Goal: Task Accomplishment & Management: Use online tool/utility

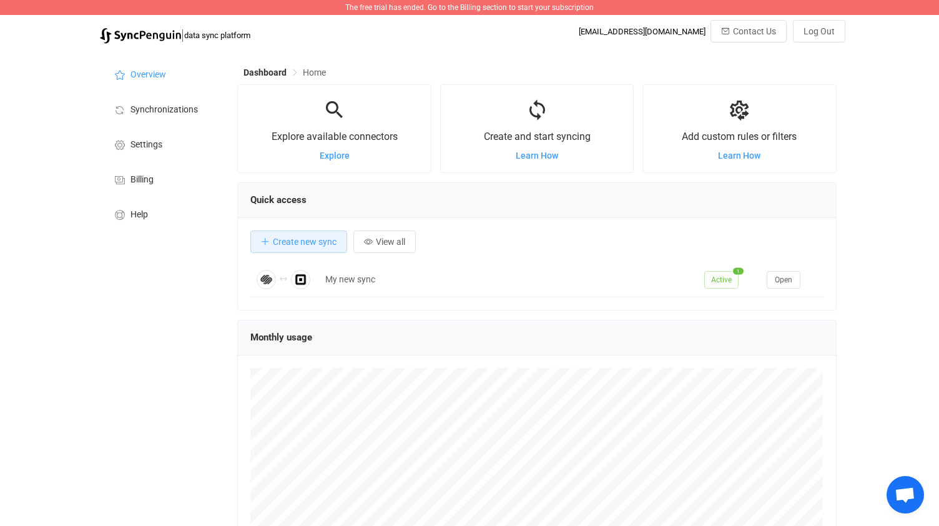
scroll to position [145, 0]
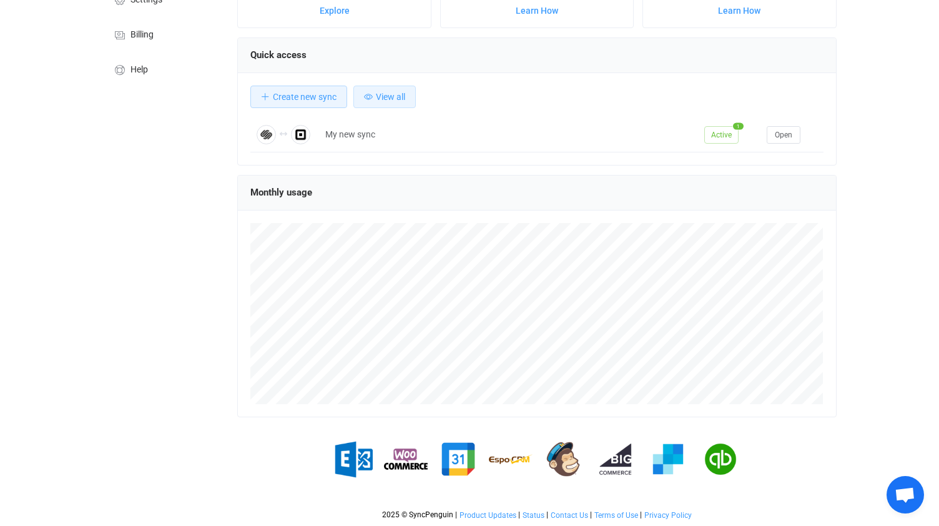
click at [403, 106] on button "View all" at bounding box center [384, 97] width 62 height 22
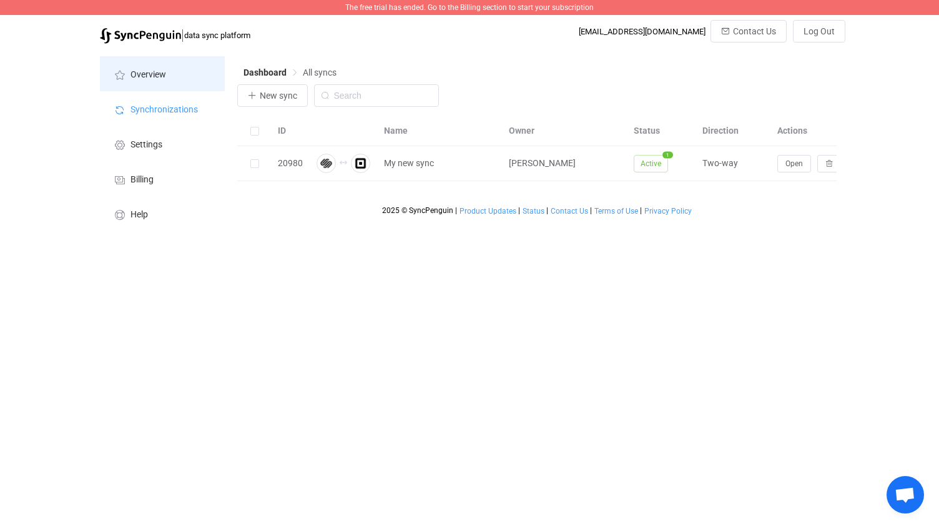
click at [162, 72] on span "Overview" at bounding box center [148, 75] width 36 height 10
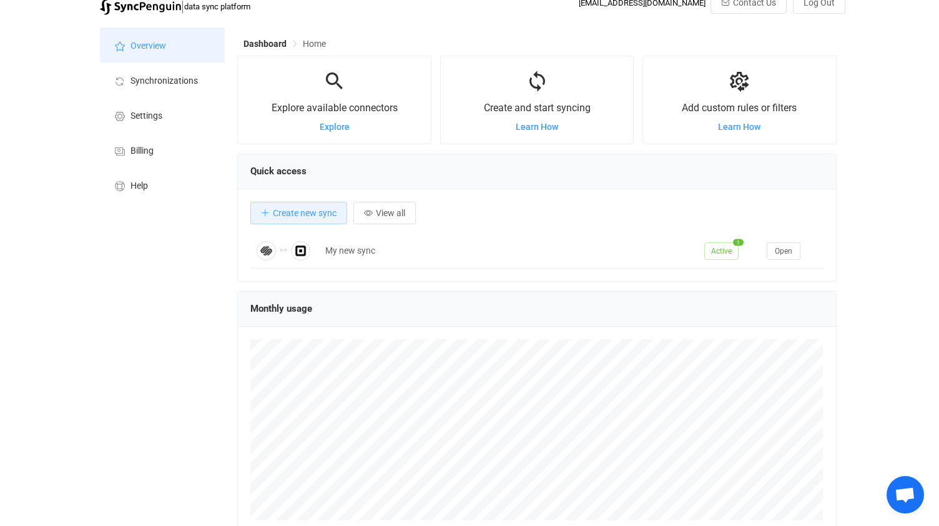
scroll to position [12, 0]
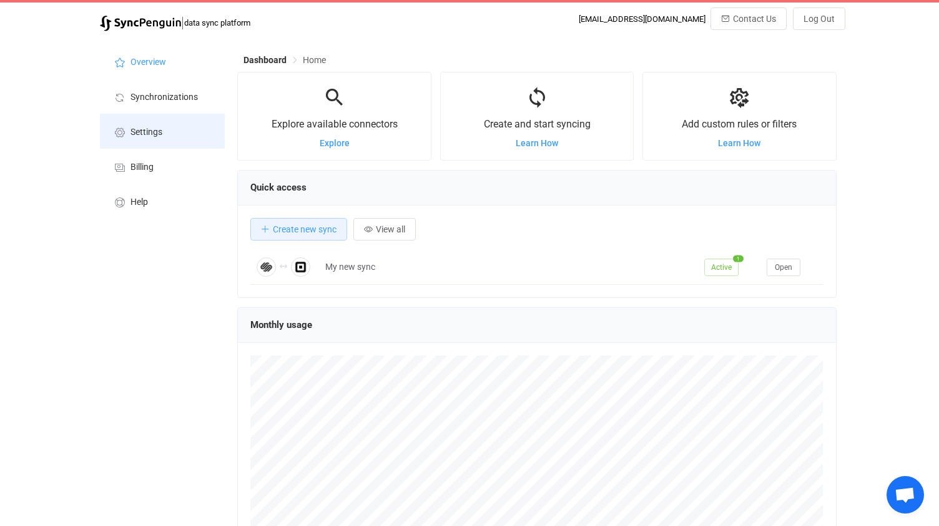
click at [172, 140] on li "Settings" at bounding box center [162, 131] width 125 height 35
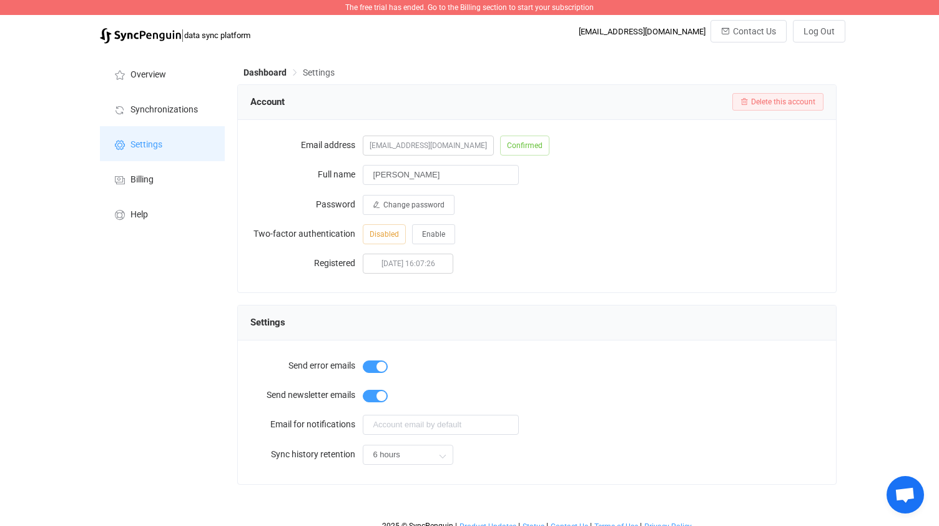
scroll to position [9, 0]
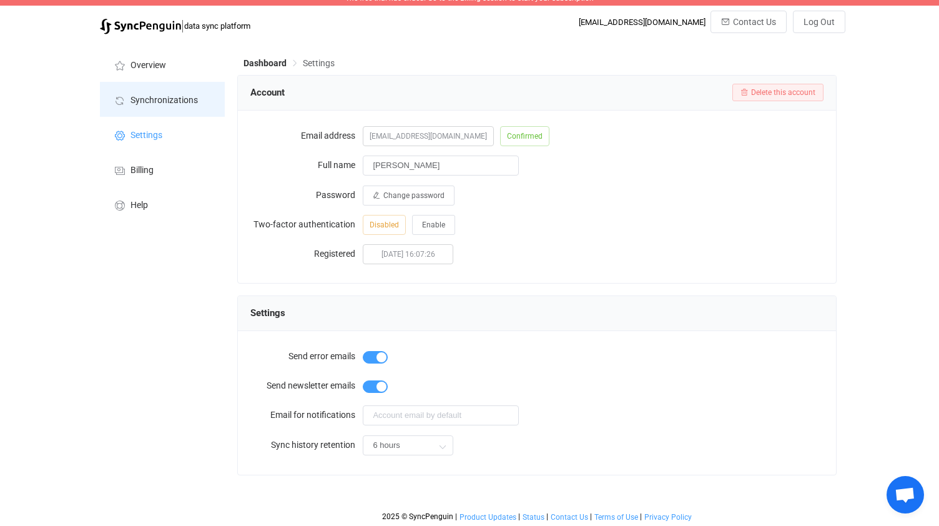
click at [160, 108] on li "Synchronizations" at bounding box center [162, 99] width 125 height 35
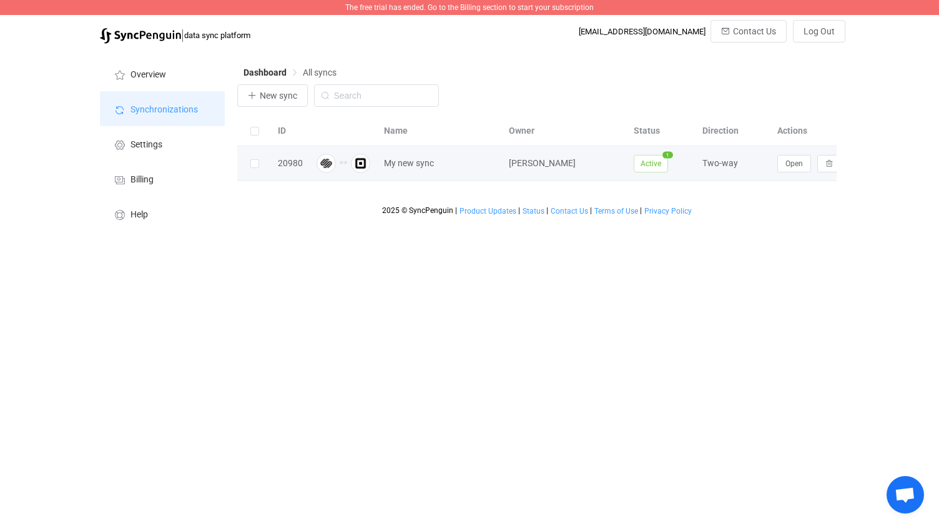
scroll to position [0, 29]
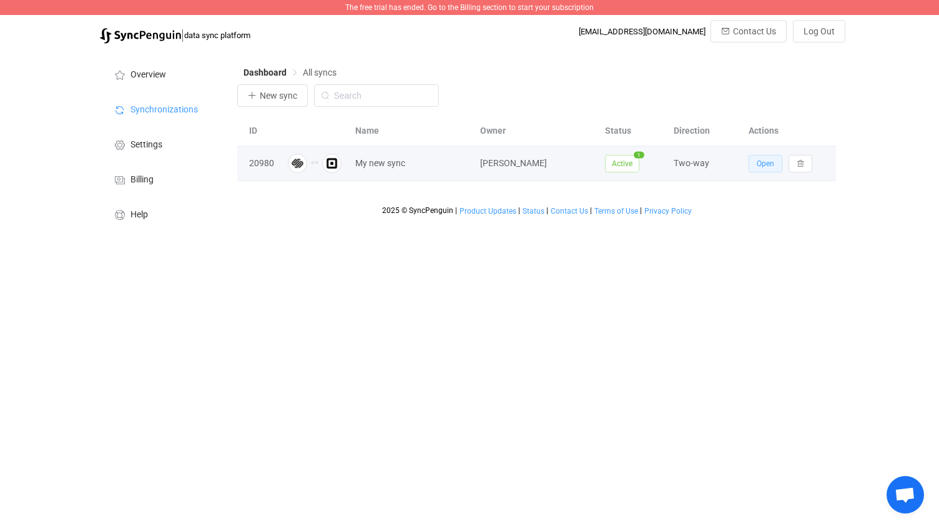
click at [764, 161] on span "Open" at bounding box center [765, 163] width 17 height 9
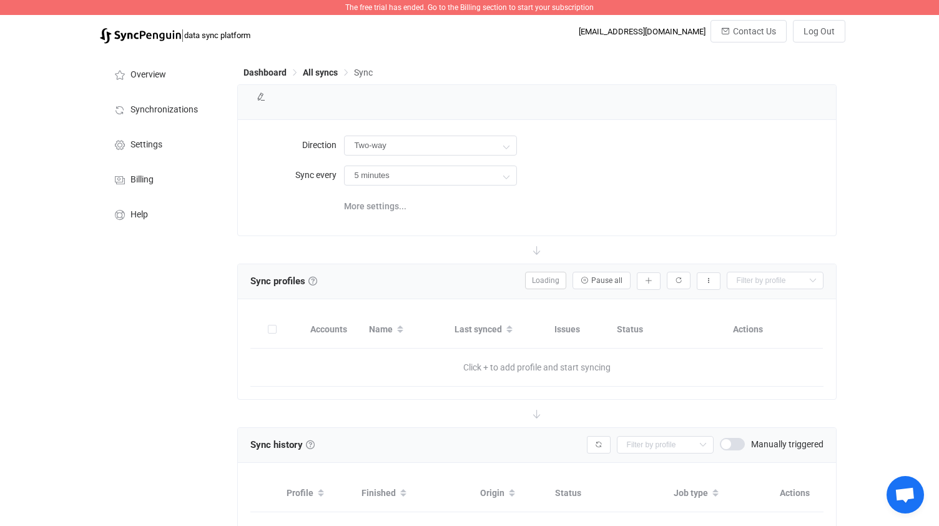
type input "10 minutes"
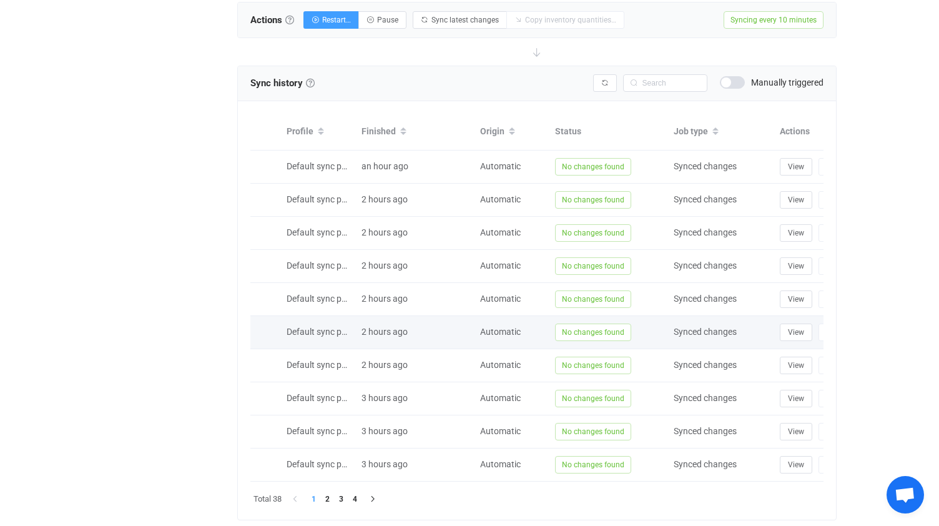
scroll to position [463, 0]
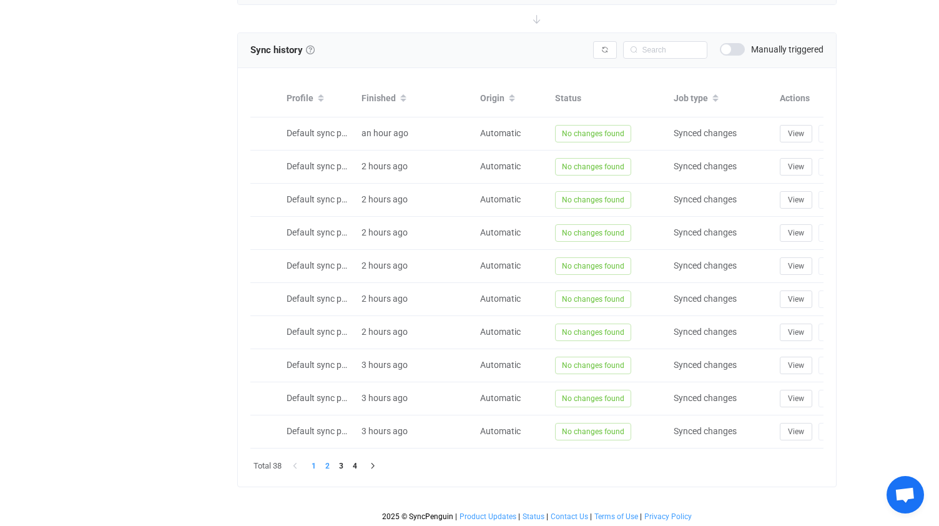
click at [330, 460] on li "2" at bounding box center [327, 466] width 14 height 14
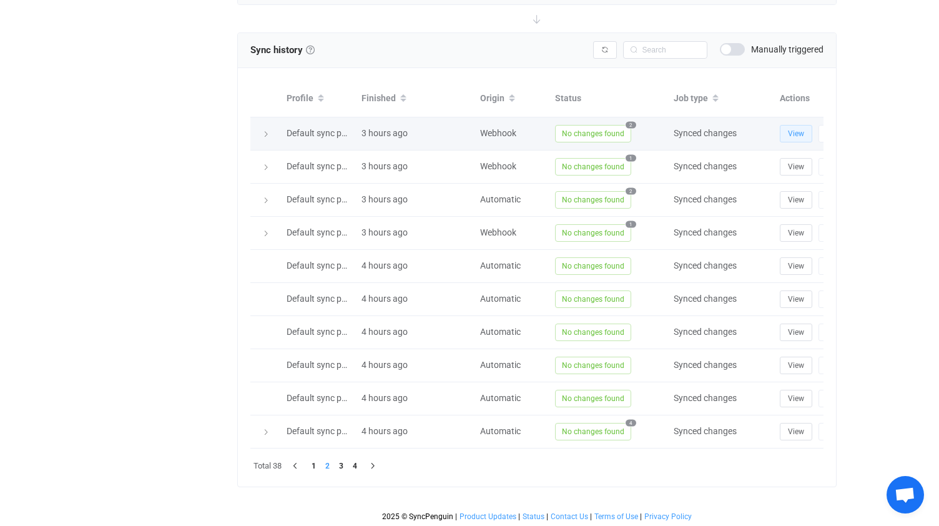
click at [792, 136] on button "View" at bounding box center [796, 133] width 32 height 17
